Goal: Information Seeking & Learning: Learn about a topic

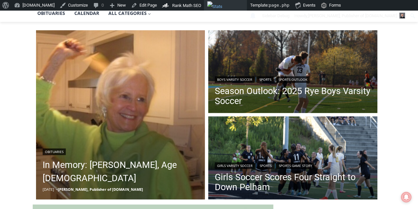
click at [211, 8] on img "Toolbar" at bounding box center [225, 5] width 37 height 8
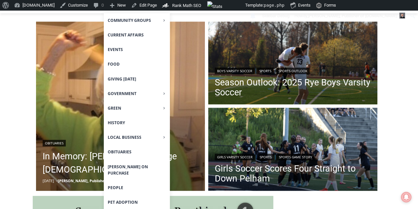
scroll to position [264, 0]
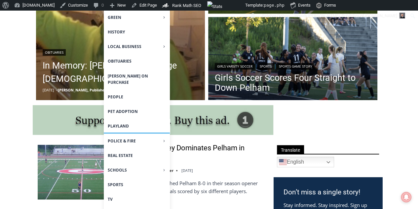
click at [124, 119] on link "Playland" at bounding box center [137, 126] width 66 height 14
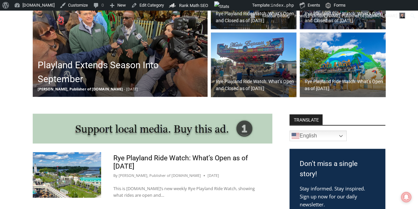
scroll to position [231, 0]
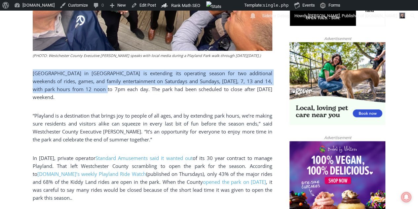
drag, startPoint x: 32, startPoint y: 73, endPoint x: 67, endPoint y: 88, distance: 37.9
click at [67, 88] on p "Playland Park in Rye is extending its operating season for two additional weeke…" at bounding box center [153, 85] width 240 height 32
copy p "Playland Park in Rye is extending its operating season for two additional weeke…"
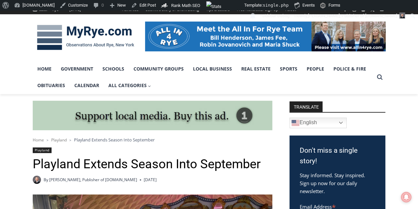
scroll to position [86, 0]
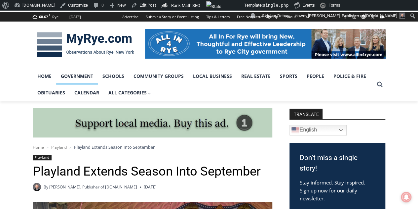
drag, startPoint x: 49, startPoint y: 77, endPoint x: 59, endPoint y: 72, distance: 11.2
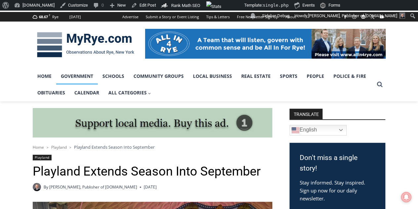
click at [49, 77] on link "Home" at bounding box center [44, 76] width 23 height 17
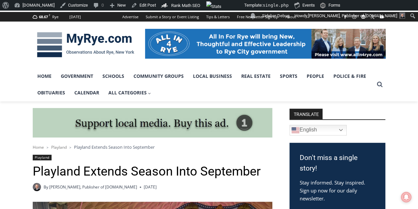
scroll to position [130, 0]
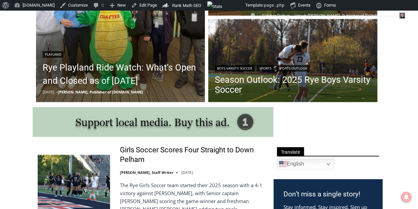
scroll to position [319, 0]
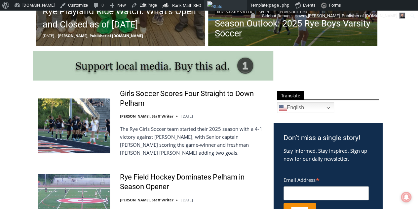
click at [214, 5] on img "Toolbar" at bounding box center [225, 5] width 37 height 8
